Goal: Find specific page/section: Find specific page/section

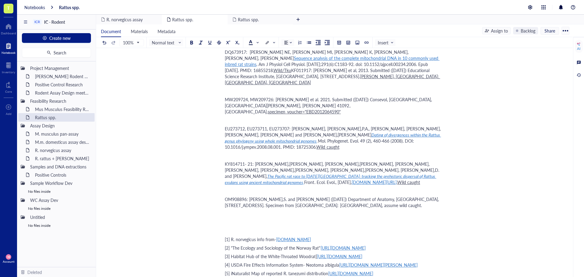
scroll to position [587, 0]
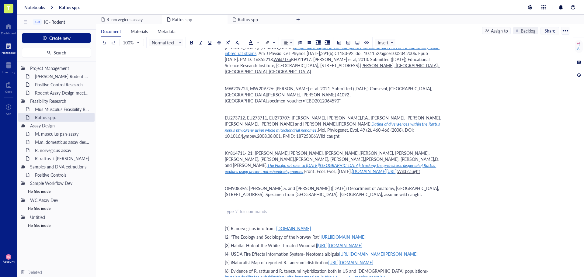
click at [240, 208] on div "﻿ Type ‘/’ for commands" at bounding box center [333, 211] width 217 height 6
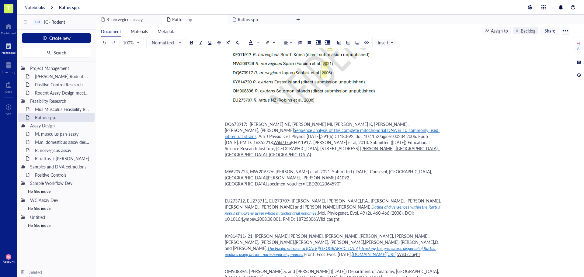
scroll to position [487, 0]
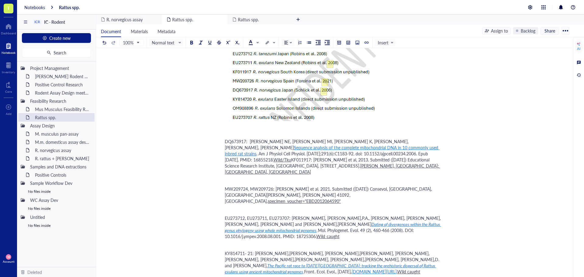
click at [225, 138] on span "DQ673917: Schlick NE, Jensen-Seaman MI, Orlebeke K, Kwitek AE, Jacob HJ, Lazar …" at bounding box center [317, 144] width 185 height 12
drag, startPoint x: 225, startPoint y: 105, endPoint x: 246, endPoint y: 107, distance: 20.5
click at [246, 138] on span "DQ673917: Schlick NE, Jensen-Seaman MI, Orlebeke K, Kwitek AE, Jacob HJ, Lazar …" at bounding box center [317, 144] width 185 height 12
copy span "DQ673917"
click at [225, 138] on span "DQ673917: Schlick NE, Jensen-Seaman MI, Orlebeke K, Kwitek AE, Jacob HJ, Lazar …" at bounding box center [317, 144] width 185 height 12
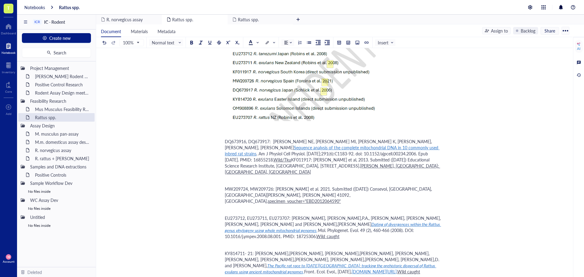
drag, startPoint x: 485, startPoint y: 160, endPoint x: 486, endPoint y: 163, distance: 3.8
click at [486, 163] on div "Rattus spp. Rattus spp. Target species Taxonomic classification [1] Domain: Euk…" at bounding box center [333, 150] width 474 height 1148
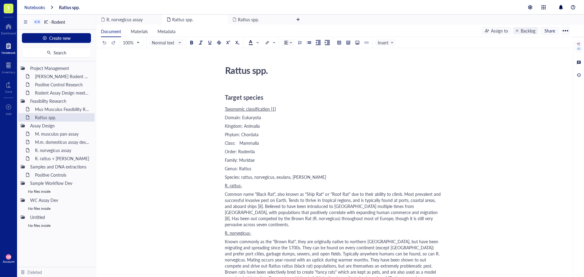
click at [30, 9] on div "Notebooks" at bounding box center [34, 7] width 21 height 5
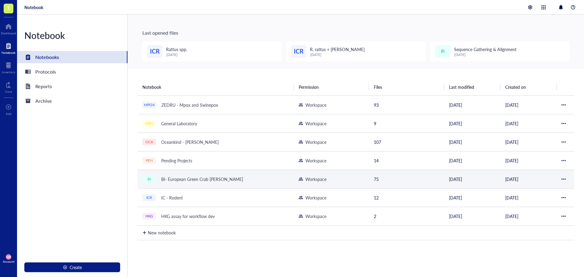
click at [183, 180] on div "BI- European Green Crab [PERSON_NAME]" at bounding box center [202, 179] width 87 height 9
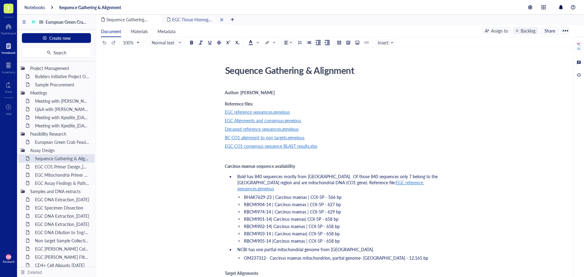
click at [190, 21] on span "EGC Tissue Homogenate_[DATE]" at bounding box center [202, 19] width 61 height 6
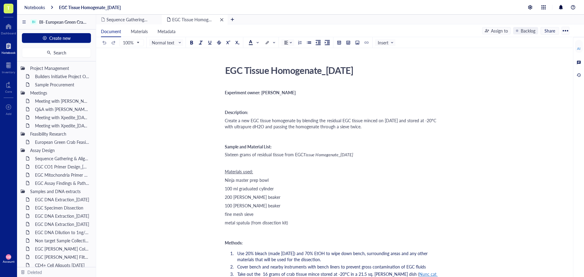
click at [222, 19] on div "remove" at bounding box center [222, 20] width 4 height 4
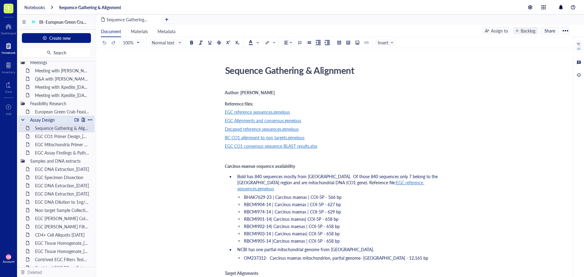
scroll to position [61, 0]
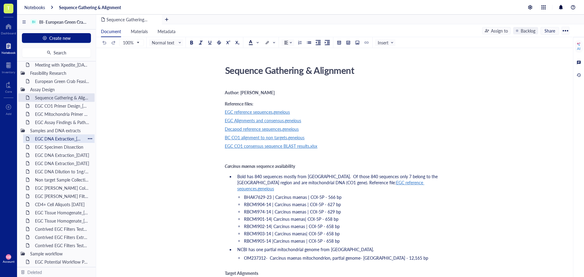
click at [50, 139] on div "EGC DNA Extraction_[DATE]" at bounding box center [58, 139] width 53 height 9
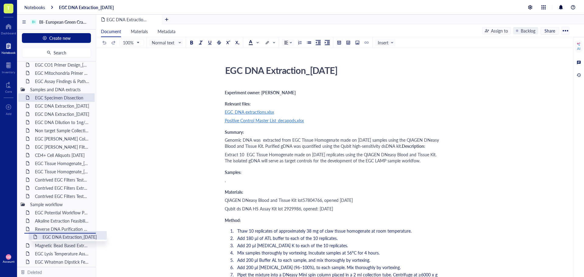
scroll to position [108, 0]
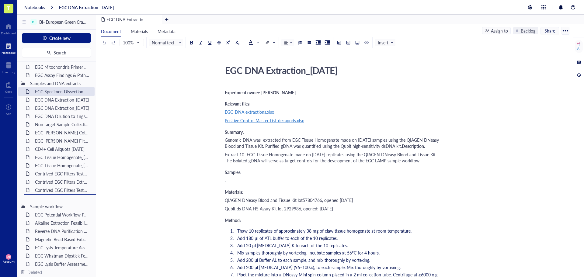
drag, startPoint x: 51, startPoint y: 139, endPoint x: 49, endPoint y: 208, distance: 69.7
click at [51, 198] on div "EGC DNA Extraction_[DATE]" at bounding box center [58, 198] width 53 height 9
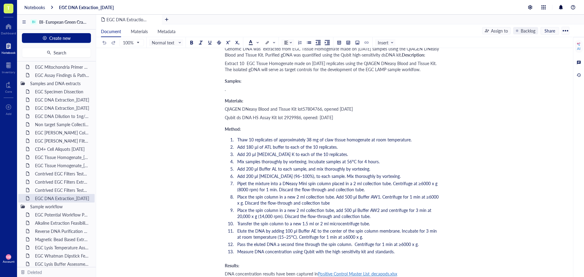
scroll to position [122, 0]
